Goal: Information Seeking & Learning: Learn about a topic

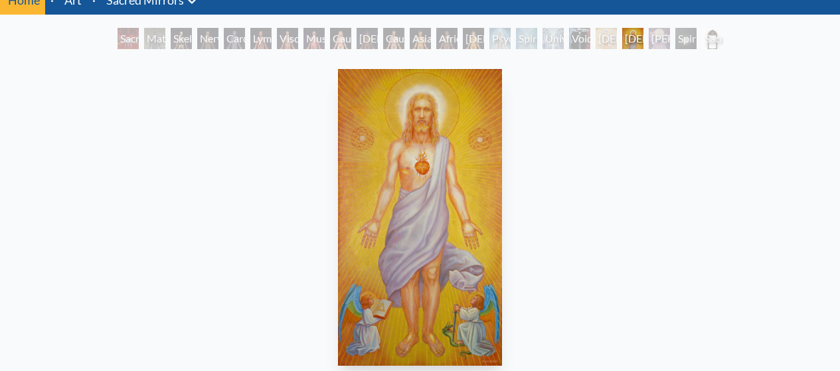
scroll to position [60, 0]
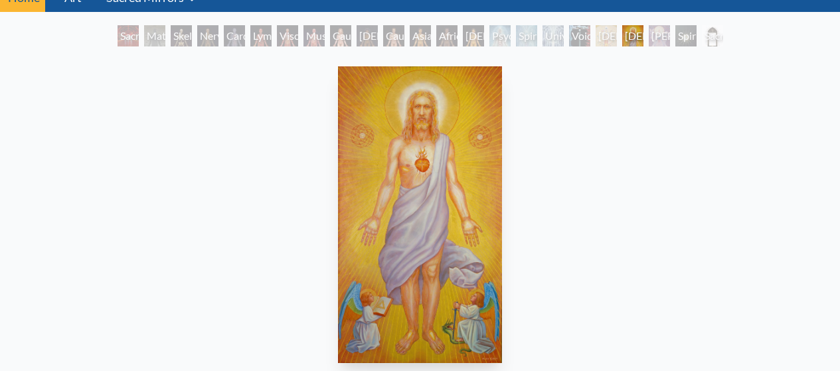
click at [422, 190] on img "20 / 23" at bounding box center [420, 214] width 164 height 297
click at [139, 33] on div "Sacred Mirrors Room, Entheon" at bounding box center [128, 35] width 21 height 21
